Goal: Task Accomplishment & Management: Manage account settings

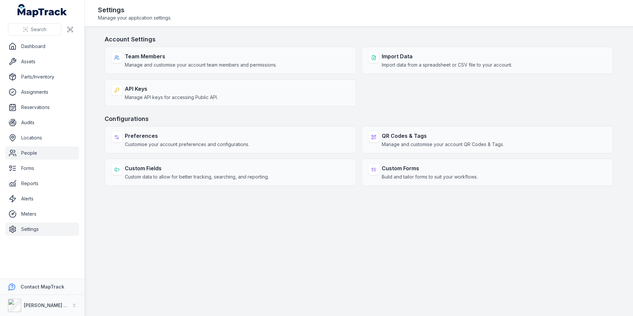
click at [28, 155] on link "People" at bounding box center [42, 152] width 74 height 13
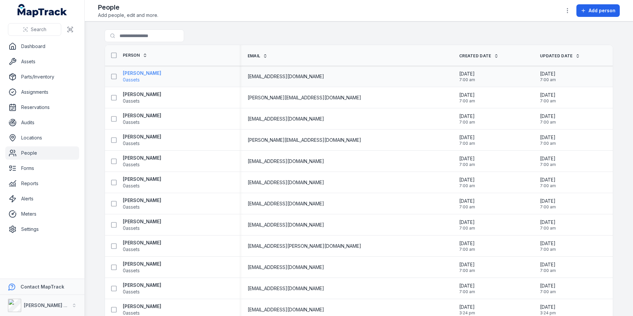
click at [130, 76] on strong "[PERSON_NAME]" at bounding box center [142, 73] width 38 height 7
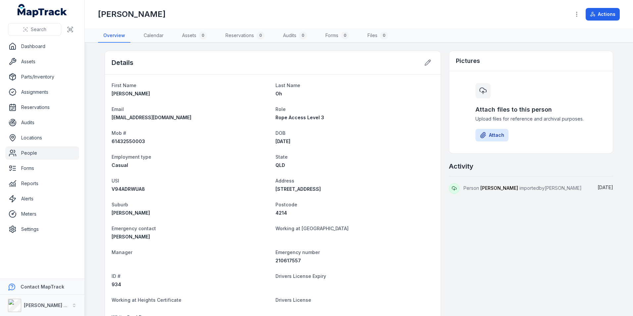
click at [34, 155] on link "People" at bounding box center [42, 152] width 74 height 13
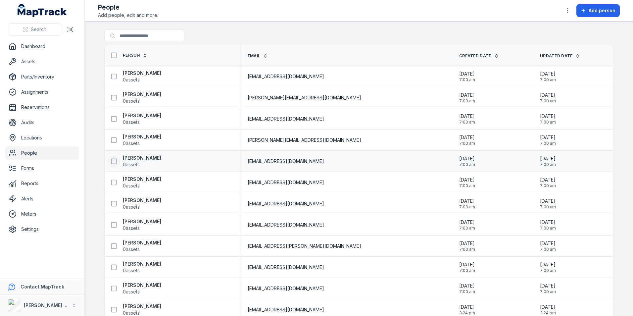
click at [113, 161] on icon at bounding box center [114, 161] width 7 height 7
click at [30, 152] on link "People" at bounding box center [42, 152] width 74 height 13
click at [151, 29] on main "Search for people Person Email Created Date Updated Date [PERSON_NAME] 0 assets…" at bounding box center [359, 169] width 548 height 294
click at [150, 35] on input "Search for people" at bounding box center [158, 35] width 106 height 13
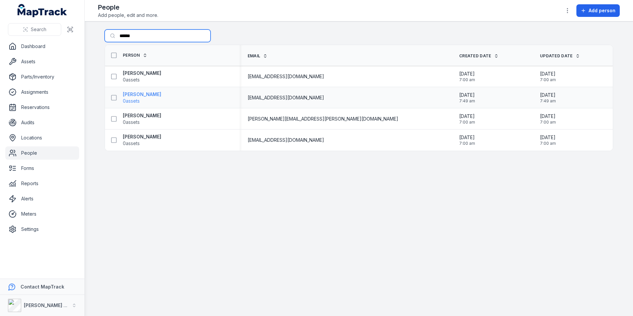
type input "******"
click at [144, 94] on strong "[PERSON_NAME]" at bounding box center [142, 94] width 38 height 7
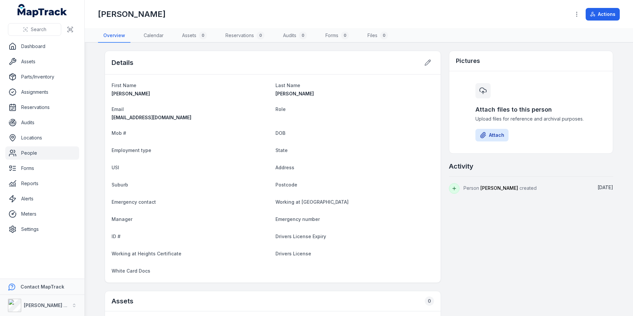
click at [36, 154] on link "People" at bounding box center [42, 152] width 74 height 13
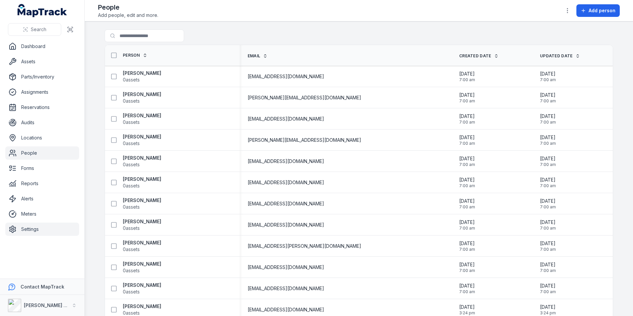
click at [32, 227] on link "Settings" at bounding box center [42, 228] width 74 height 13
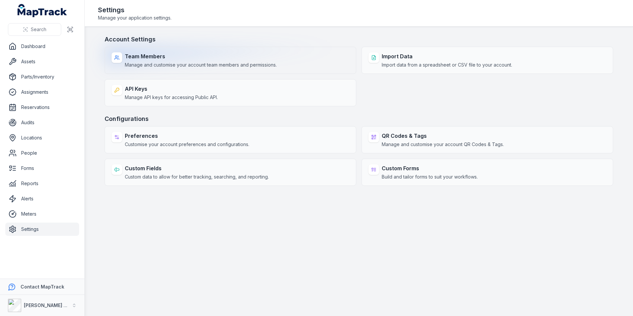
click at [151, 59] on strong "Team Members" at bounding box center [201, 56] width 152 height 8
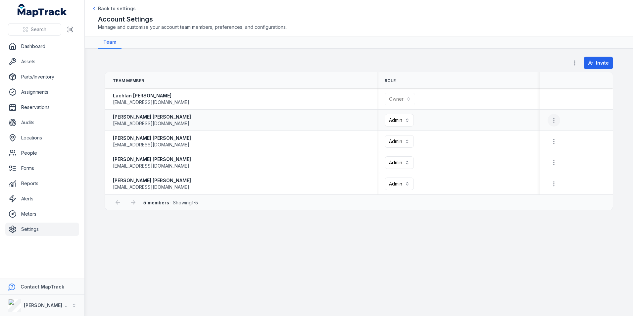
click at [552, 117] on icon "button" at bounding box center [554, 120] width 7 height 7
click at [555, 119] on icon "button" at bounding box center [554, 120] width 7 height 7
click at [33, 229] on link "Settings" at bounding box center [42, 228] width 74 height 13
